Goal: Check status

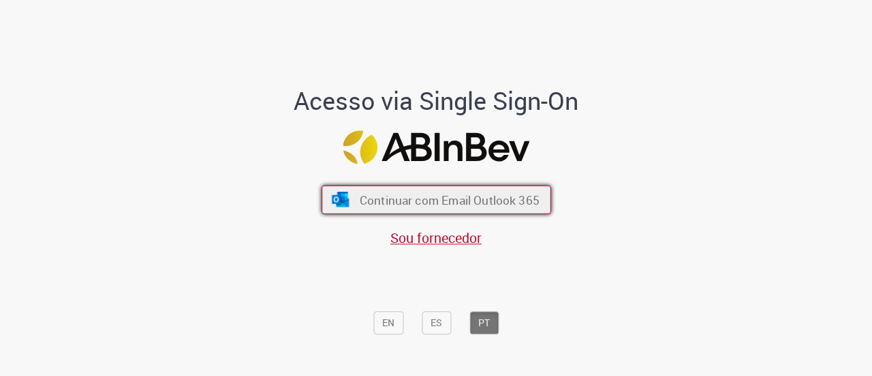
click at [480, 204] on span "Continuar com Email Outlook 365" at bounding box center [449, 200] width 180 height 16
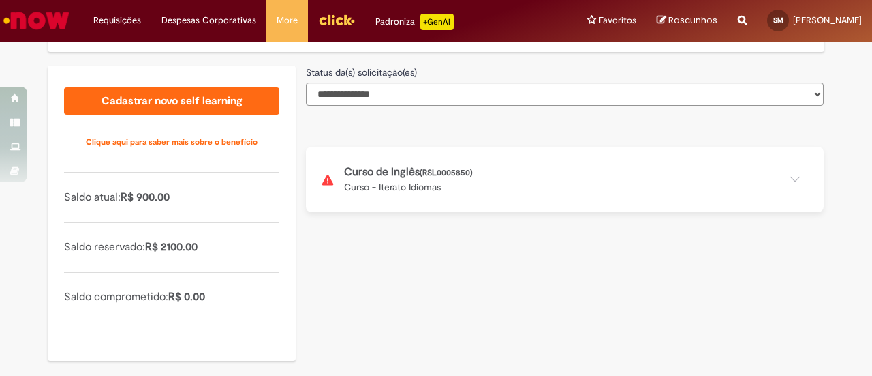
scroll to position [357, 0]
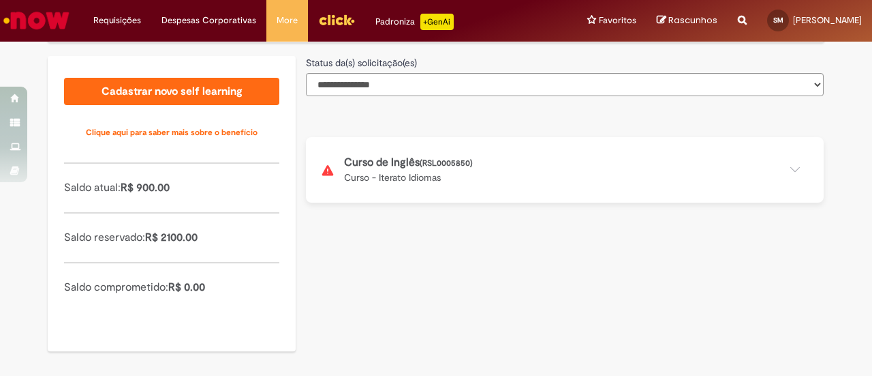
click at [789, 167] on button at bounding box center [565, 169] width 518 height 65
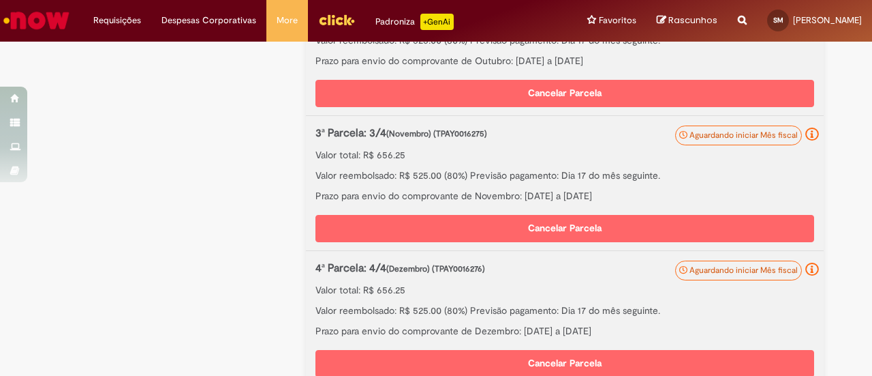
scroll to position [766, 0]
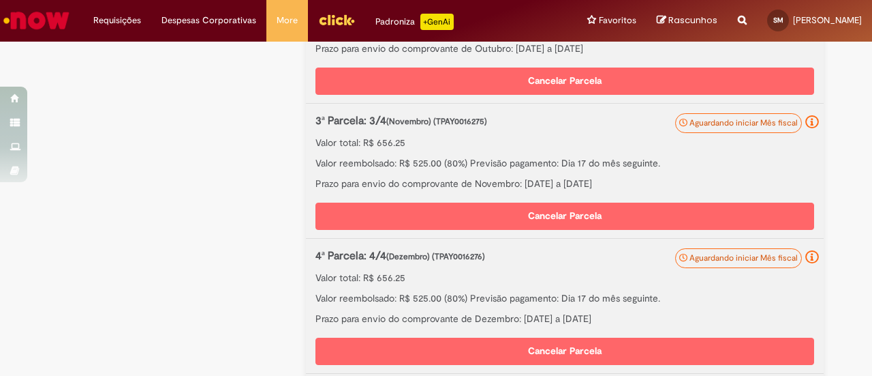
click at [693, 174] on div "3ª Parcela: 3/4 (Novembro) (TPAY0016275) Valor total: R$ 656.25 Valor reembolsa…" at bounding box center [565, 151] width 499 height 77
